Goal: Information Seeking & Learning: Learn about a topic

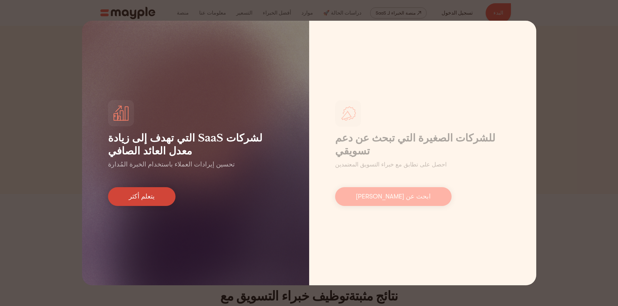
click at [139, 198] on font "يتعلم أكثر" at bounding box center [142, 196] width 26 height 7
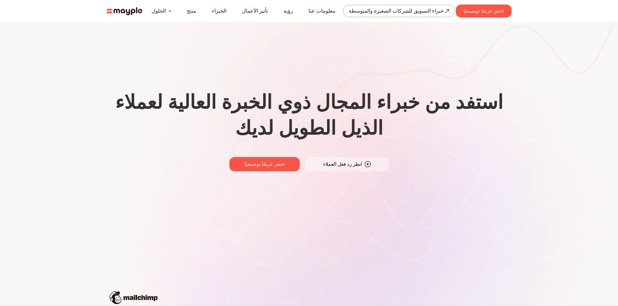
click at [348, 162] on font "انظر رد فعل العملاء" at bounding box center [342, 164] width 39 height 6
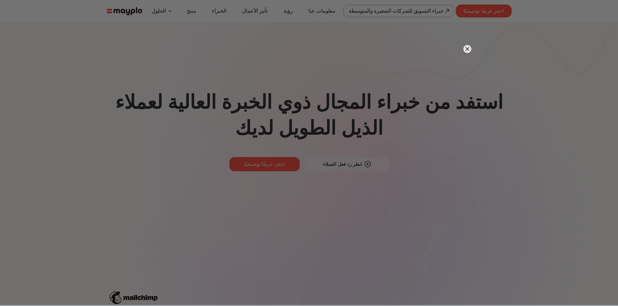
click at [467, 51] on img at bounding box center [467, 49] width 8 height 8
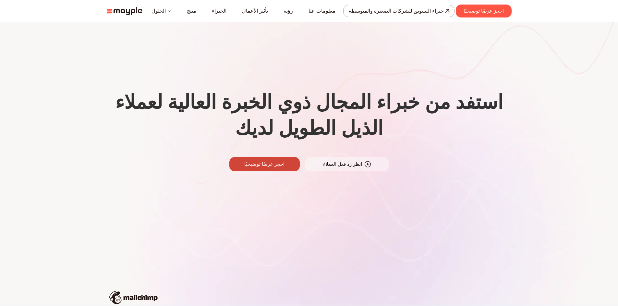
click at [273, 171] on link "احجز عرضًا توضيحيًا" at bounding box center [264, 164] width 70 height 14
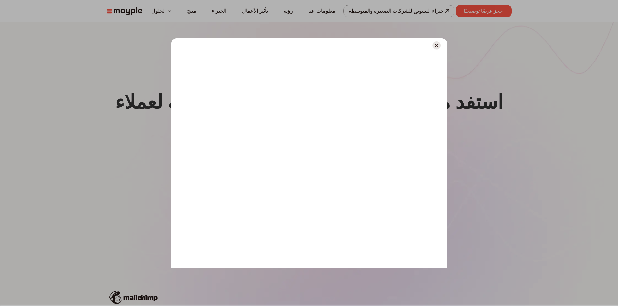
click at [440, 44] on div at bounding box center [309, 45] width 276 height 15
click at [435, 48] on img at bounding box center [436, 45] width 8 height 8
